Goal: Browse casually

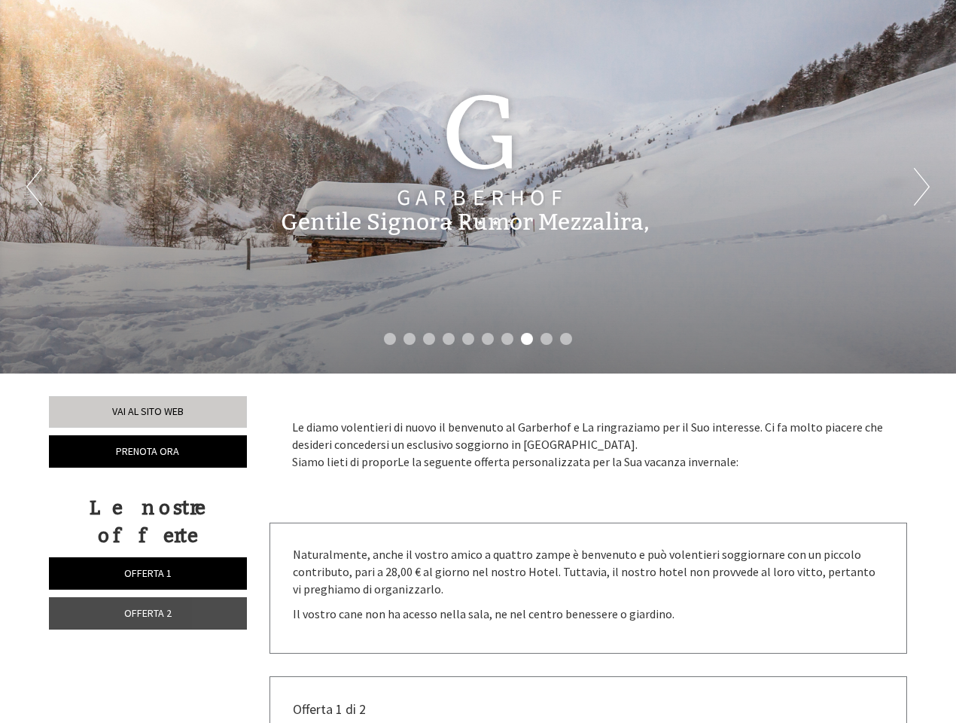
click at [478, 361] on div "Previous Next 1 2 3 4 5 6 7 8 9 10" at bounding box center [478, 186] width 956 height 373
click at [390, 339] on li "1" at bounding box center [390, 339] width 12 height 12
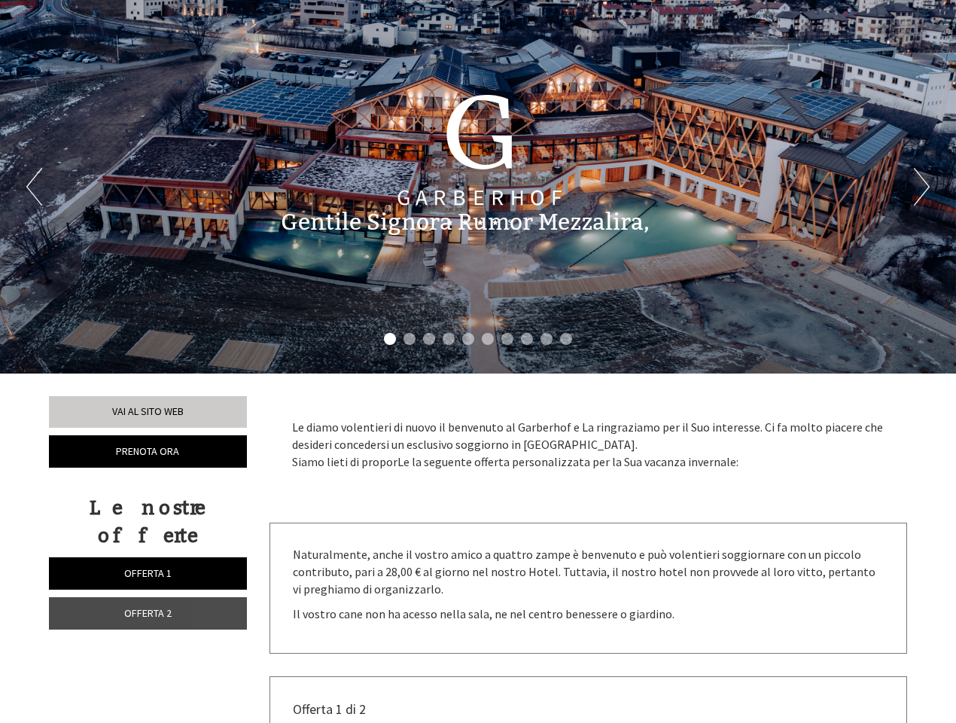
click at [410, 339] on li "2" at bounding box center [410, 339] width 12 height 12
click at [429, 339] on li "3" at bounding box center [429, 339] width 12 height 12
click at [449, 339] on li "4" at bounding box center [449, 339] width 12 height 12
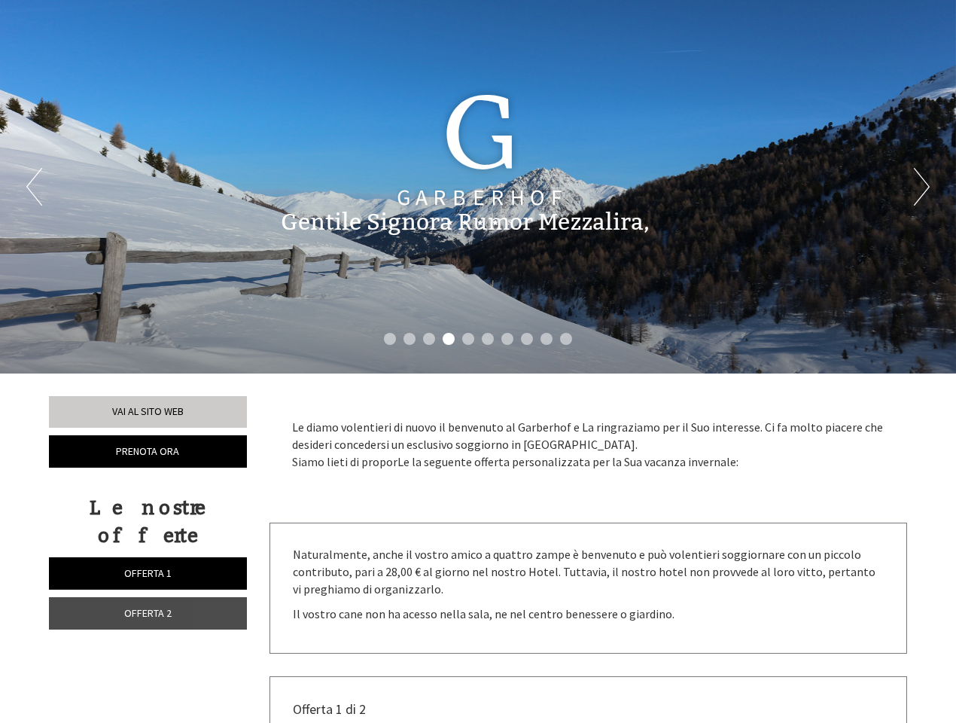
click at [468, 339] on li "5" at bounding box center [468, 339] width 12 height 12
click at [488, 339] on li "6" at bounding box center [488, 339] width 12 height 12
click at [508, 339] on li "7" at bounding box center [508, 339] width 12 height 12
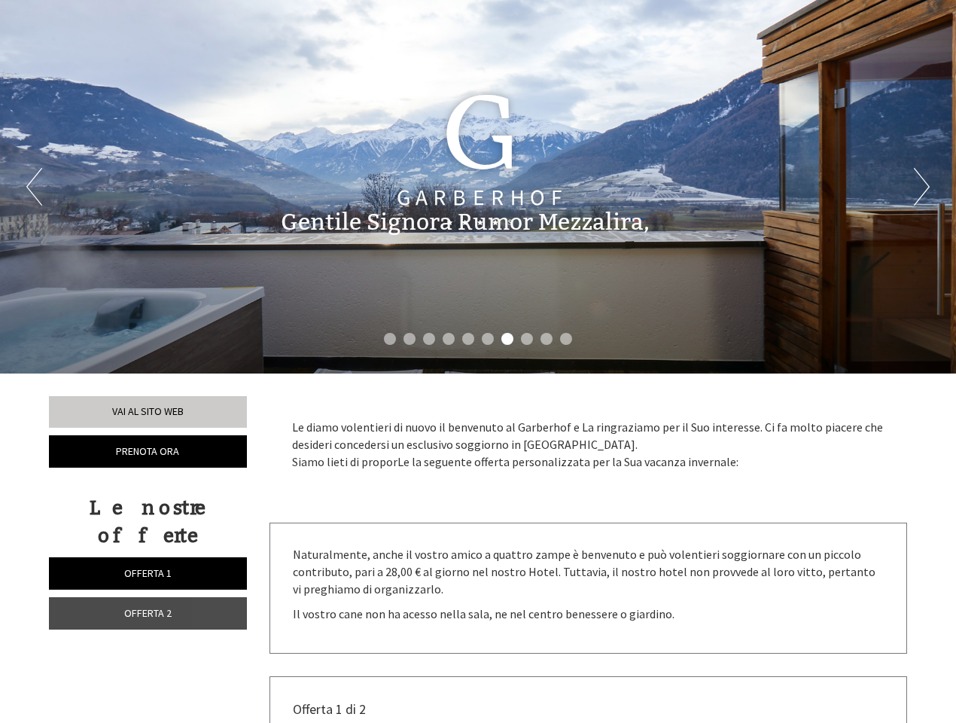
click at [527, 339] on li "8" at bounding box center [527, 339] width 12 height 12
click at [547, 339] on li "9" at bounding box center [547, 339] width 12 height 12
